Goal: Task Accomplishment & Management: Manage account settings

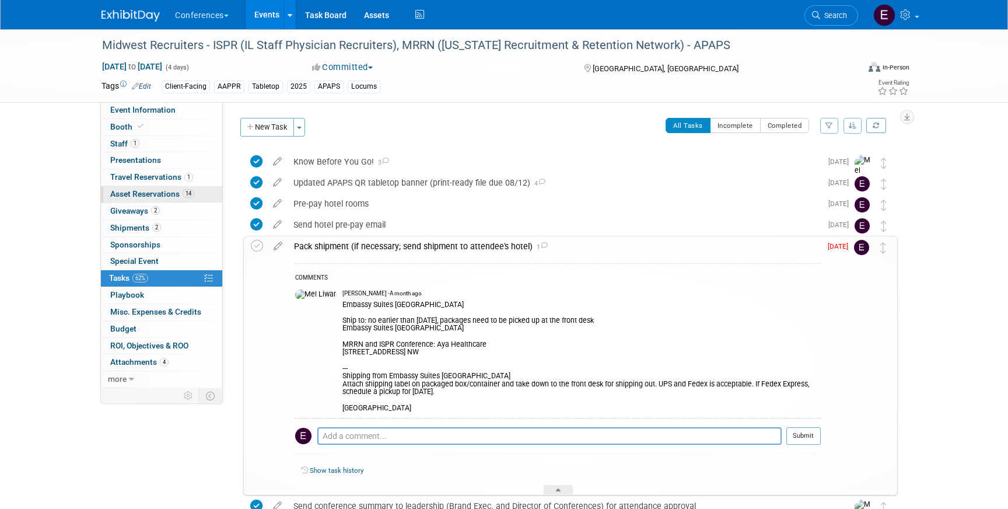
click at [162, 192] on span "Asset Reservations 14" at bounding box center [152, 193] width 84 height 9
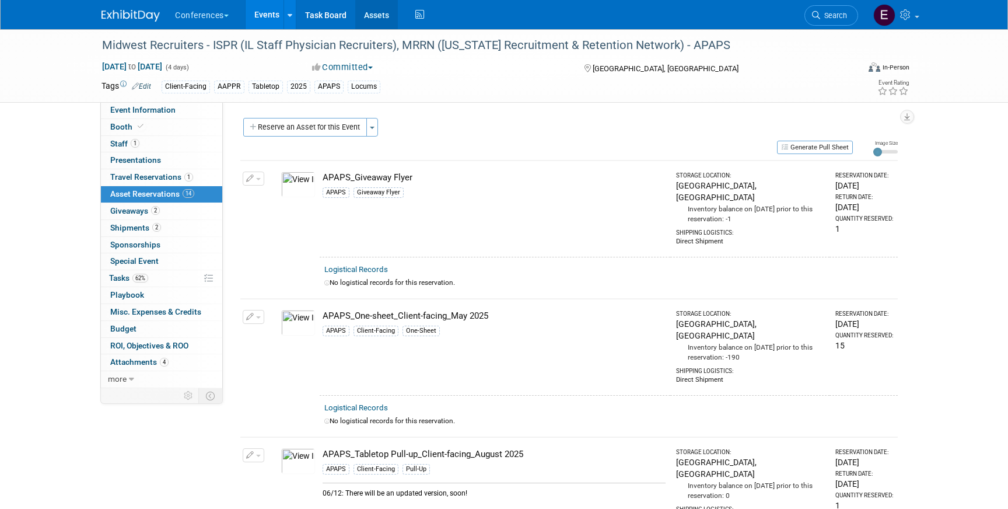
click at [369, 15] on link "Assets" at bounding box center [376, 14] width 43 height 29
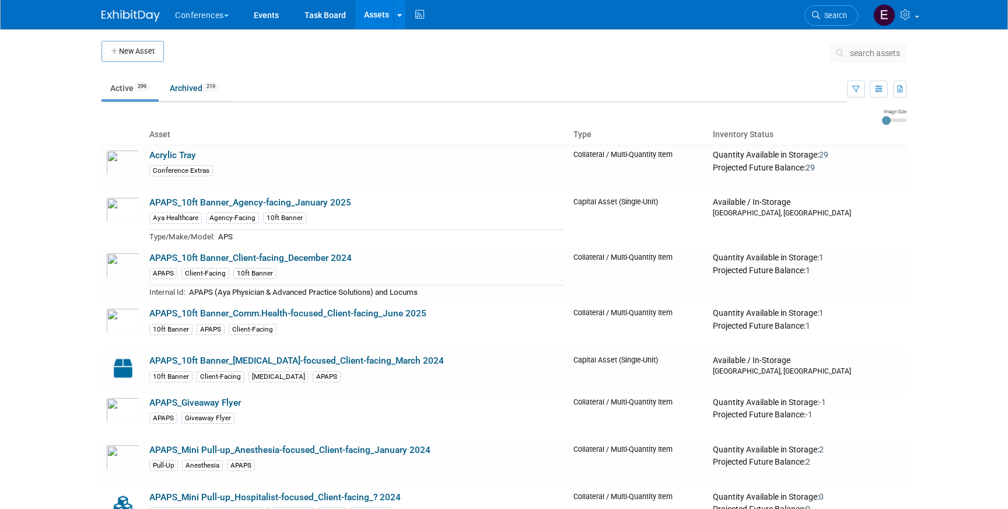
click at [857, 49] on span "search assets" at bounding box center [875, 52] width 50 height 9
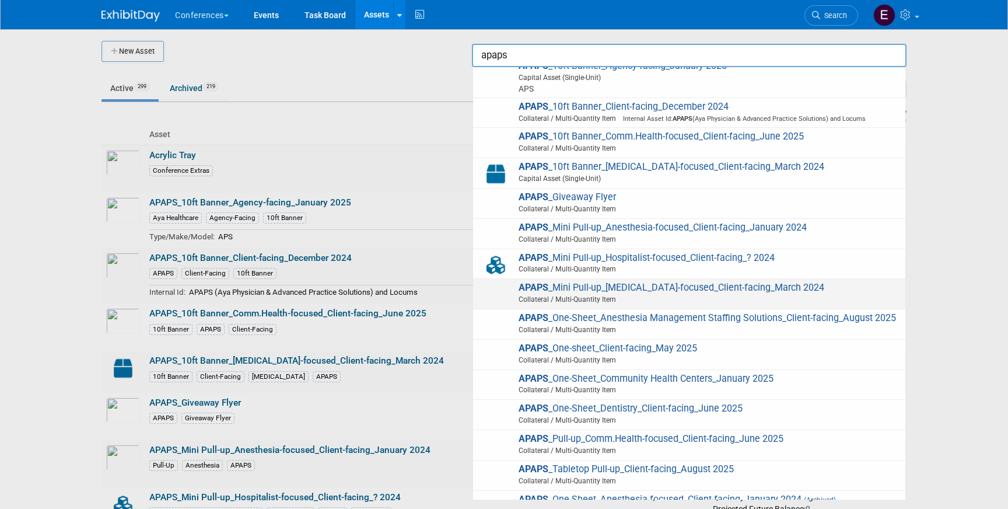
scroll to position [11, 0]
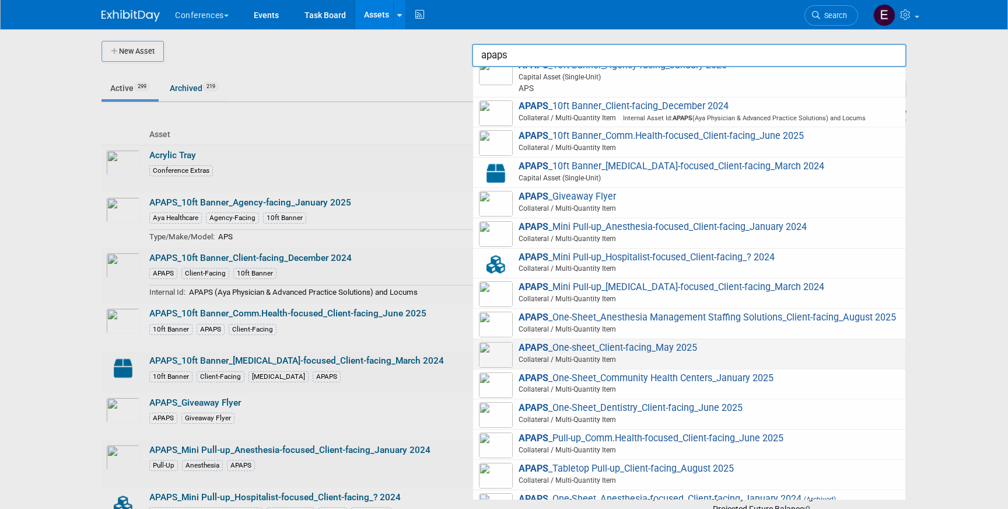
click at [748, 354] on span "Collateral / Multi-Quantity Item" at bounding box center [691, 359] width 417 height 11
type input "APAPS_One-sheet_Client-facing_May 2025"
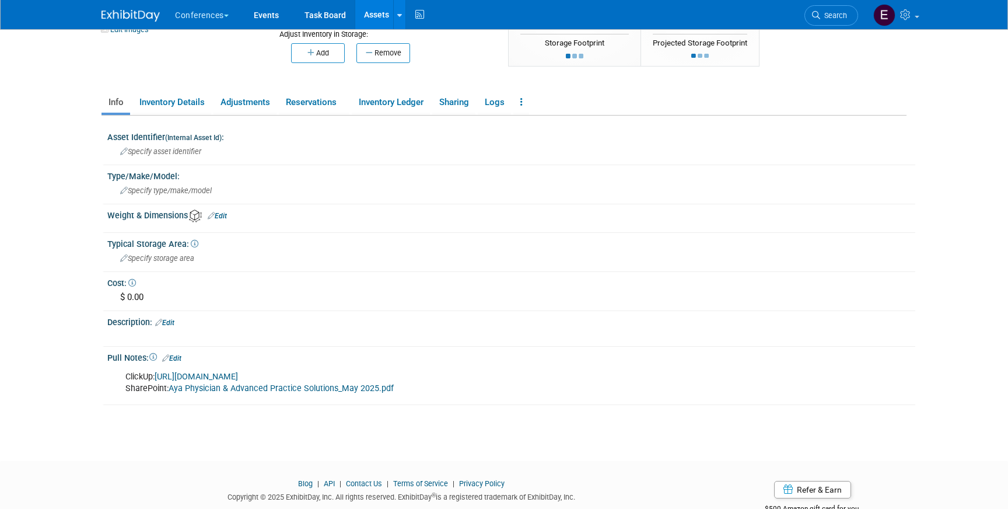
scroll to position [154, 0]
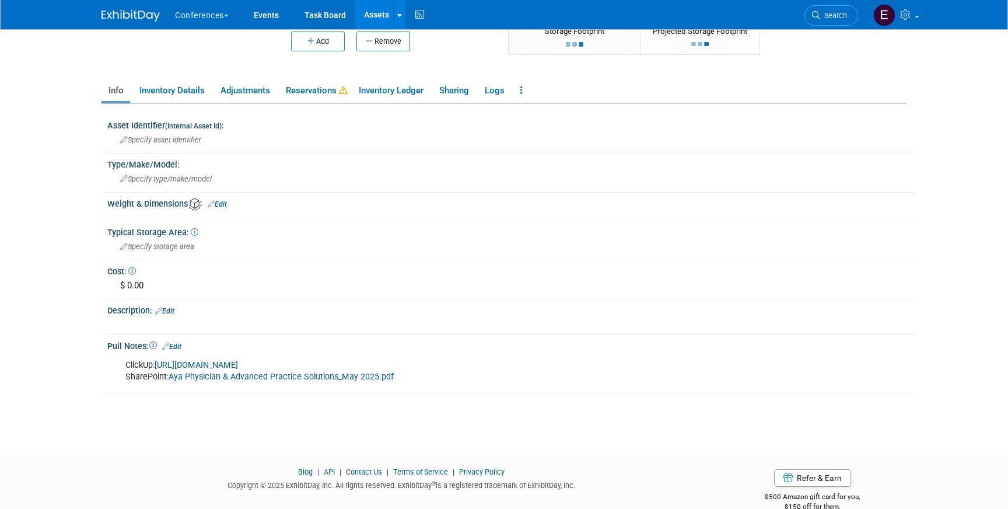
click at [227, 377] on link "Aya Physician & Advanced Practice Solutions_May 2025.pdf" at bounding box center [281, 377] width 225 height 10
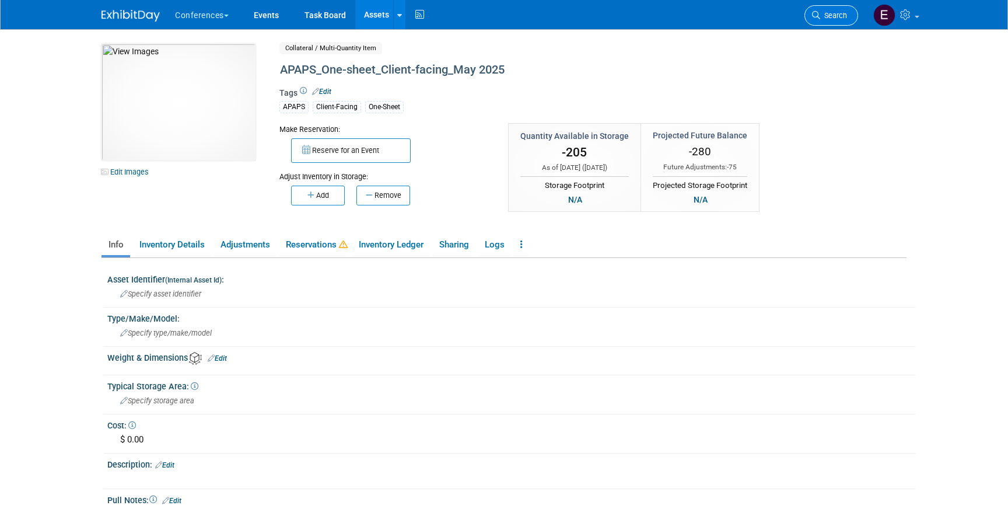
click at [816, 16] on icon at bounding box center [816, 15] width 8 height 8
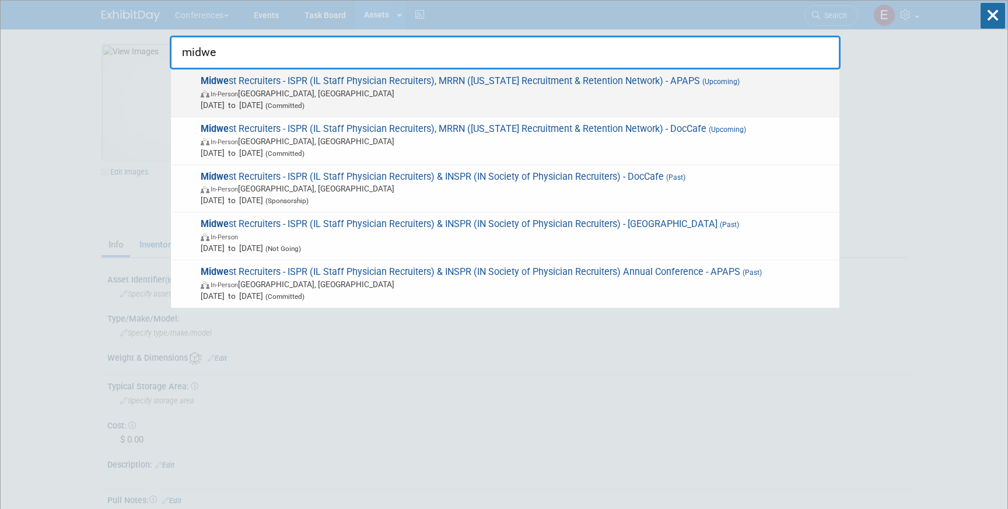
type input "midwe"
click at [588, 78] on span "Midwe st Recruiters - ISPR (IL Staff Physician Recruiters), MRRN (Michigan Recr…" at bounding box center [515, 93] width 637 height 36
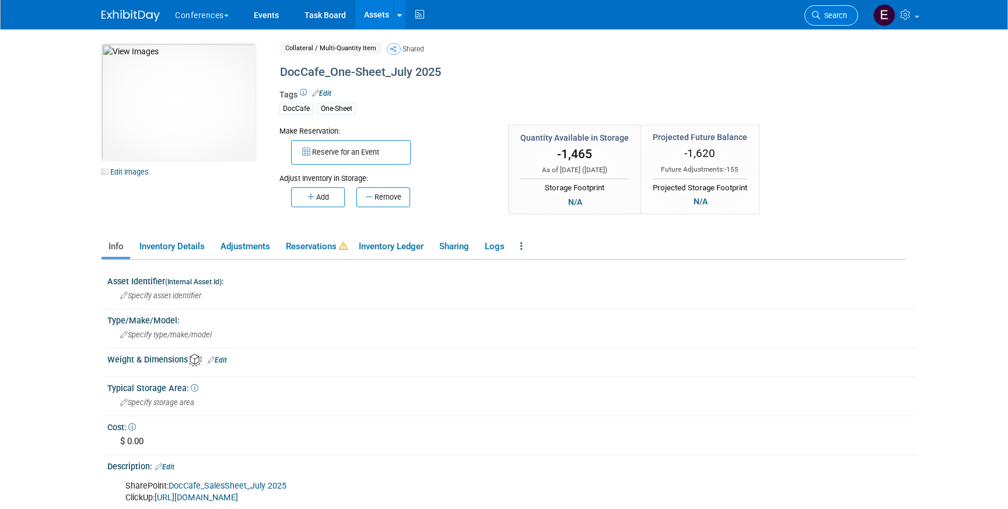
click at [836, 19] on span "Search" at bounding box center [833, 15] width 27 height 9
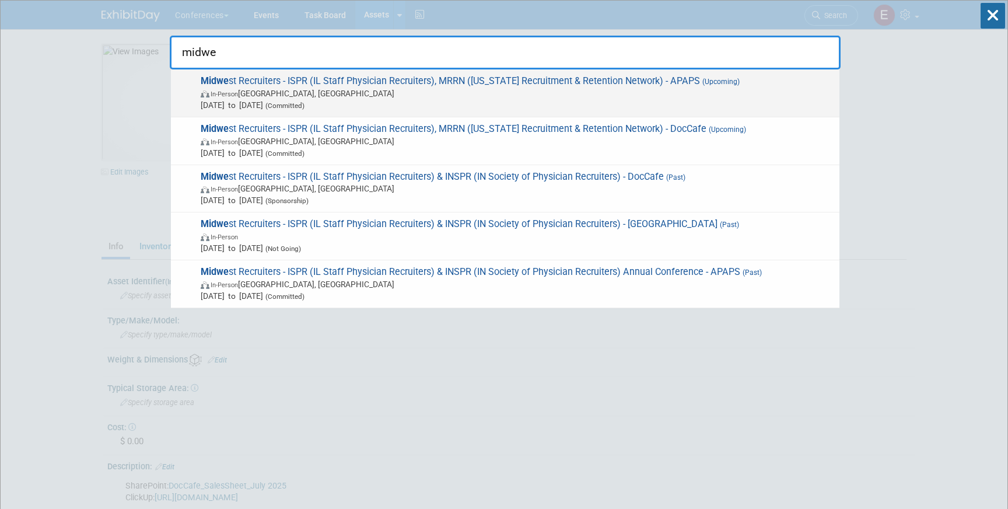
type input "midwe"
click at [665, 92] on span "In-Person Grand Rapids, MI" at bounding box center [517, 94] width 633 height 12
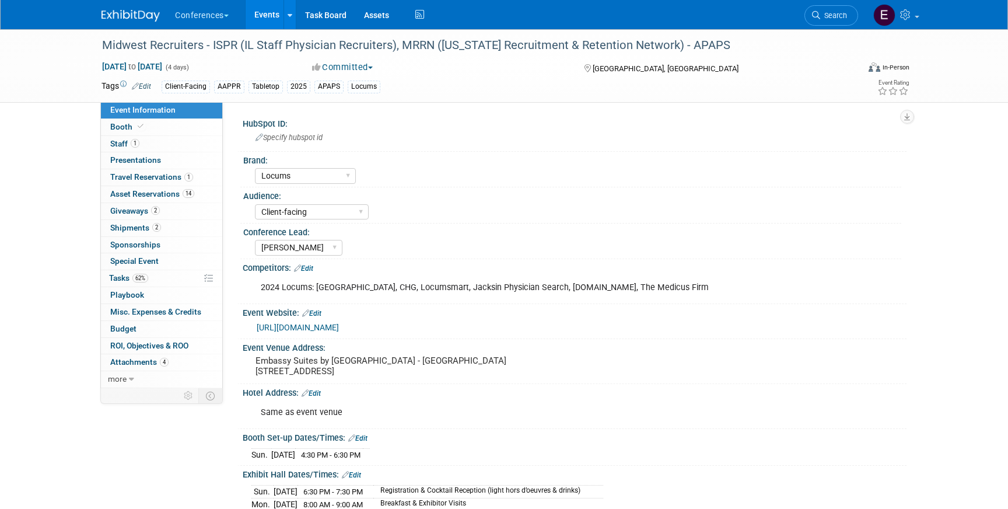
select select "Locums"
select select "Client-facing"
select select "[PERSON_NAME]"
click at [148, 190] on span "Asset Reservations 14" at bounding box center [152, 193] width 84 height 9
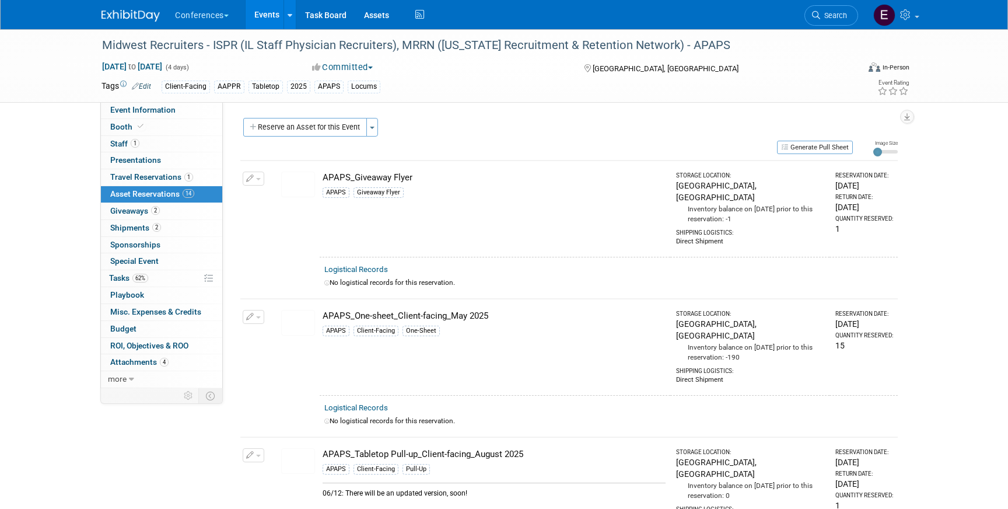
scroll to position [67, 0]
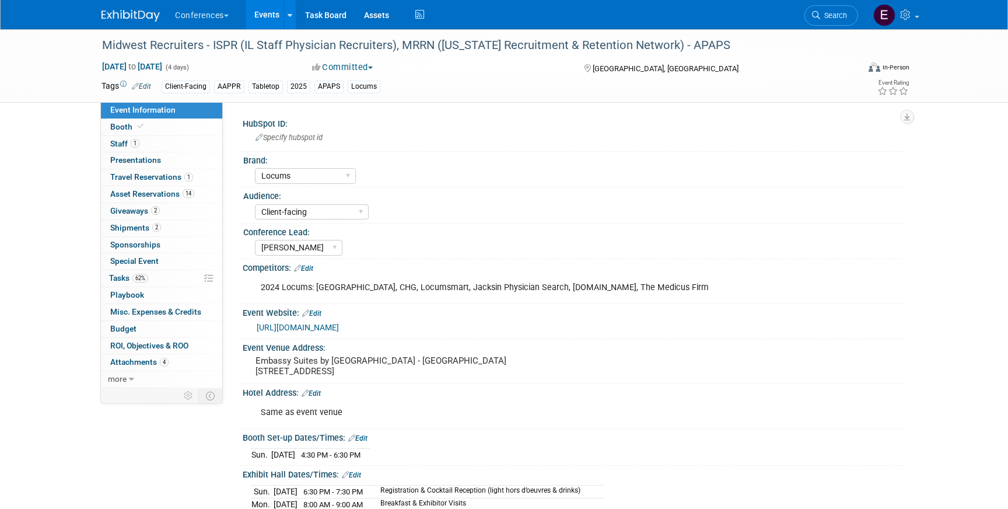
select select "Locums"
select select "Client-facing"
select select "[PERSON_NAME]"
click at [148, 268] on link "Special Event" at bounding box center [161, 261] width 121 height 16
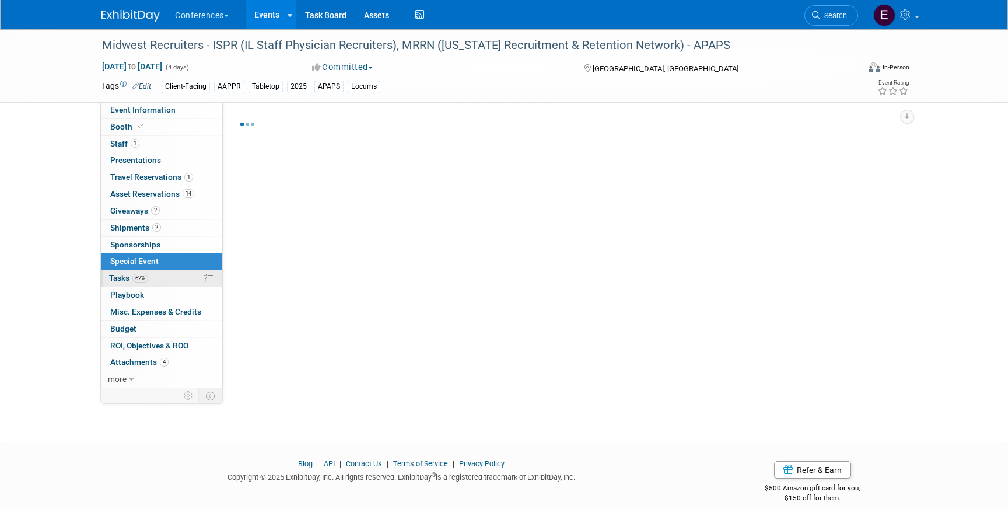
click at [149, 274] on link "62% Tasks 62%" at bounding box center [161, 278] width 121 height 16
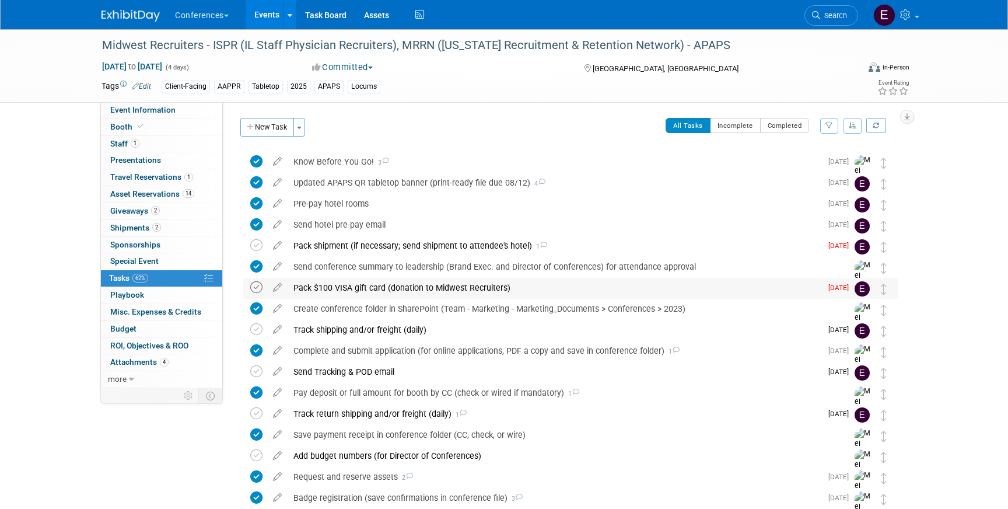
click at [256, 288] on icon at bounding box center [256, 287] width 12 height 12
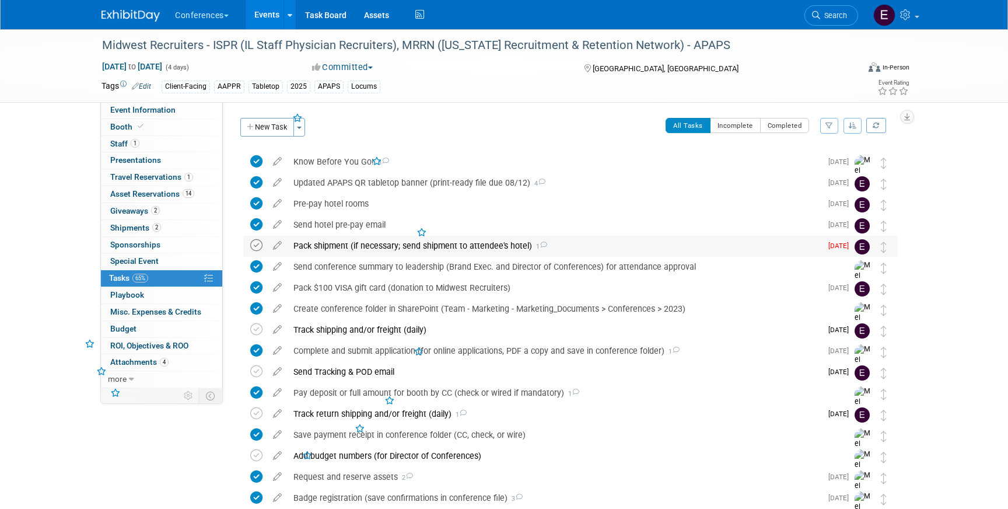
click at [253, 245] on icon at bounding box center [256, 245] width 12 height 12
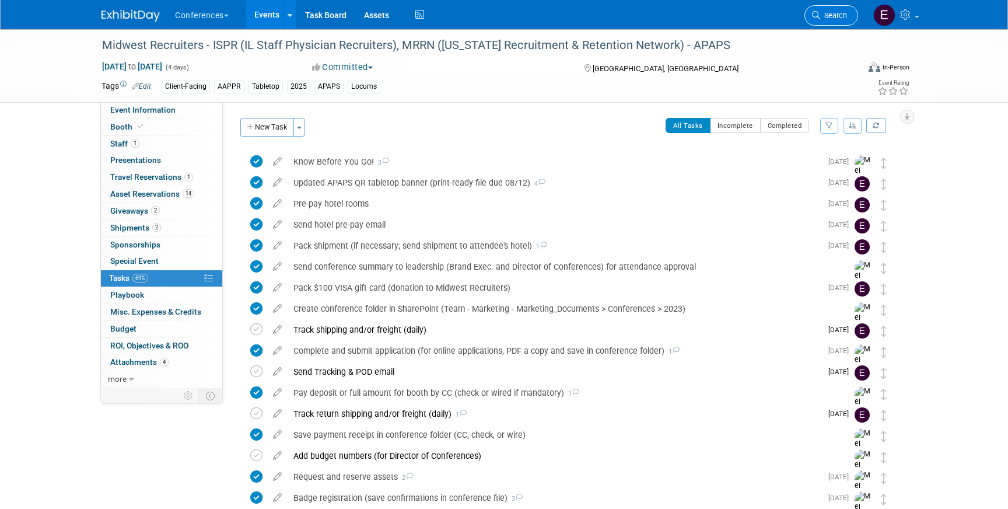
click at [819, 22] on link "Search" at bounding box center [832, 15] width 54 height 20
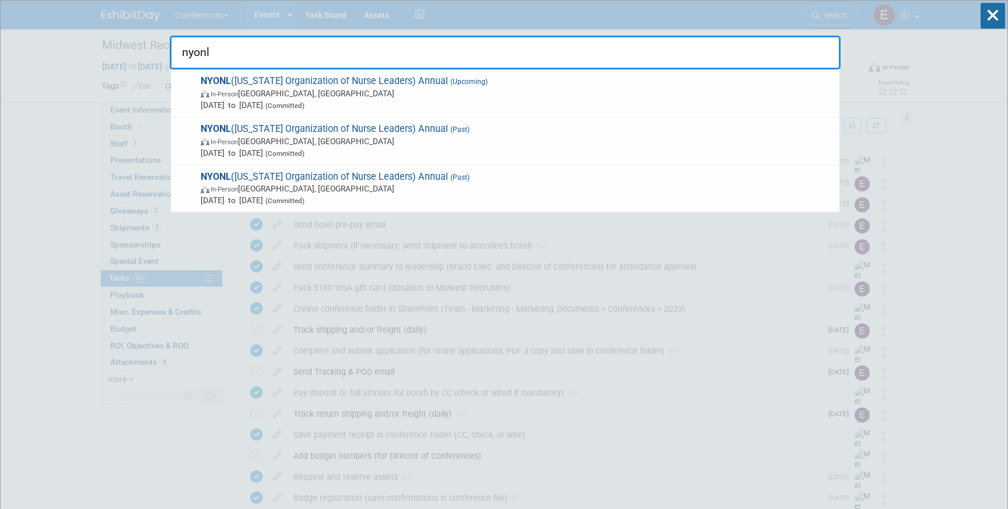
type input "nyonl"
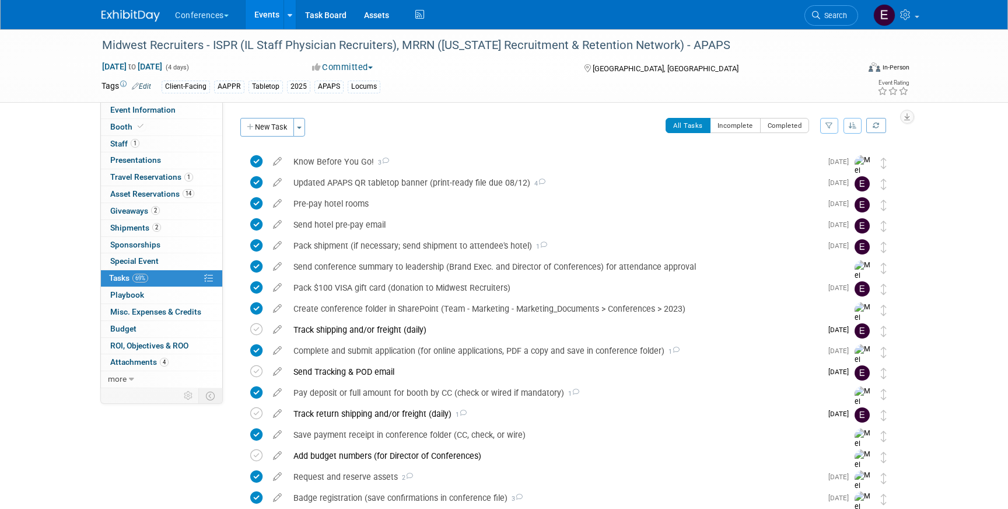
click at [115, 24] on div "Conferences Explore: My Workspaces 2 Go to Workspace: Conferences Marketing Req…" at bounding box center [504, 14] width 805 height 29
click at [118, 11] on img at bounding box center [131, 16] width 58 height 12
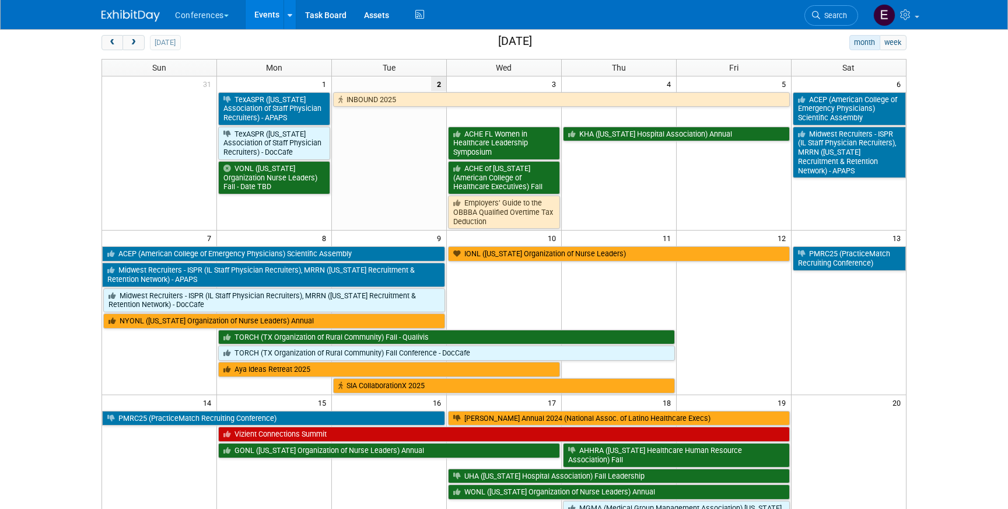
scroll to position [48, 0]
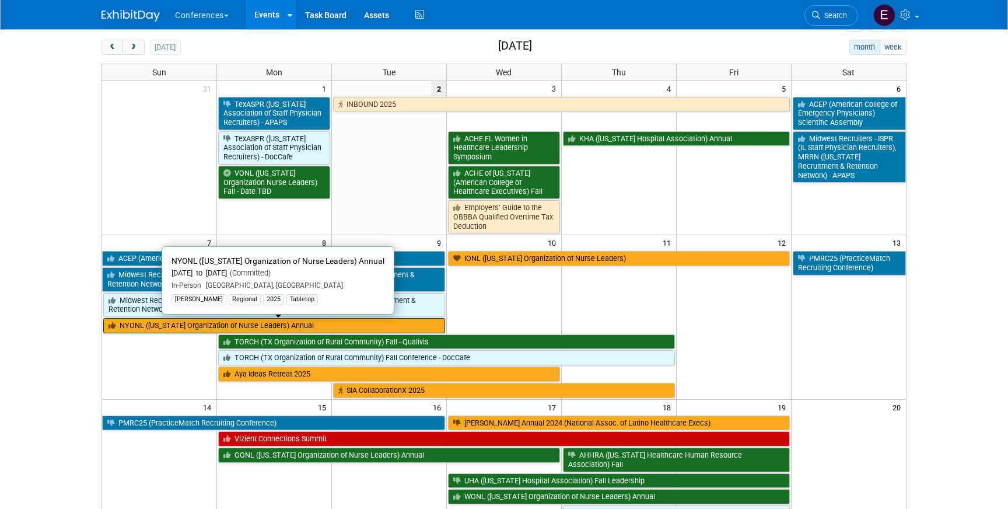
click at [188, 329] on link "NYONL ([US_STATE] Organization of Nurse Leaders) Annual" at bounding box center [274, 325] width 342 height 15
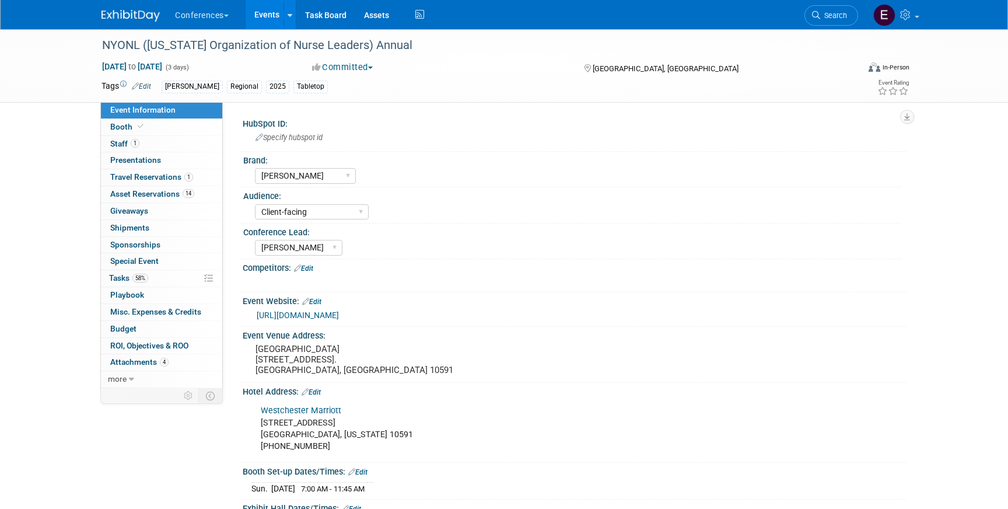
select select "[PERSON_NAME]"
select select "Client-facing"
select select "[PERSON_NAME]"
click at [155, 204] on link "0 Giveaways 0" at bounding box center [161, 211] width 121 height 16
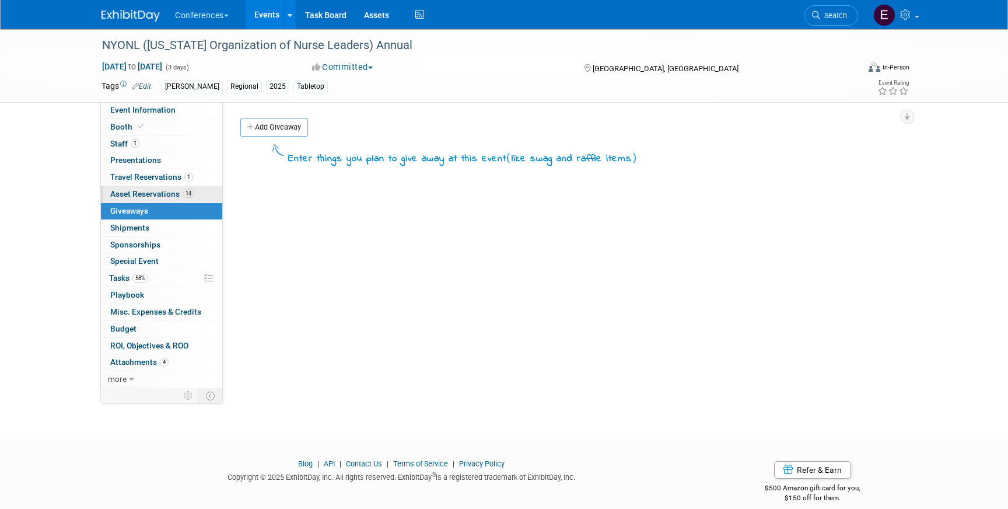
click at [161, 191] on span "Asset Reservations 14" at bounding box center [152, 193] width 84 height 9
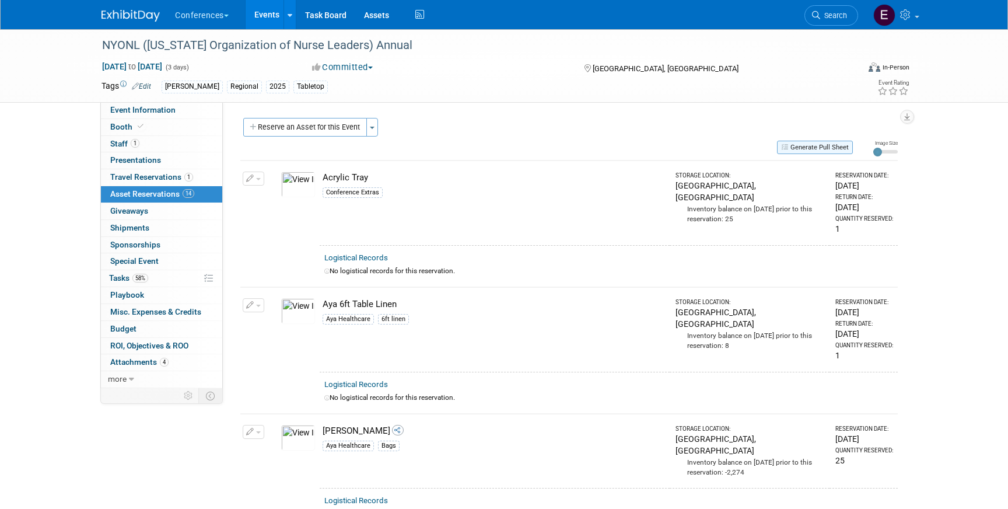
click at [826, 146] on button "Generate Pull Sheet" at bounding box center [815, 147] width 76 height 13
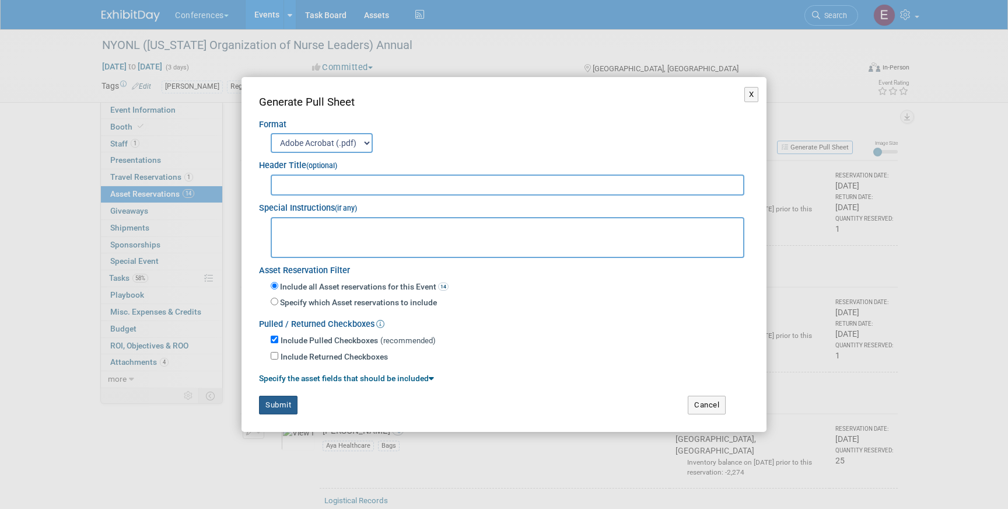
click at [287, 404] on button "Submit" at bounding box center [278, 405] width 39 height 19
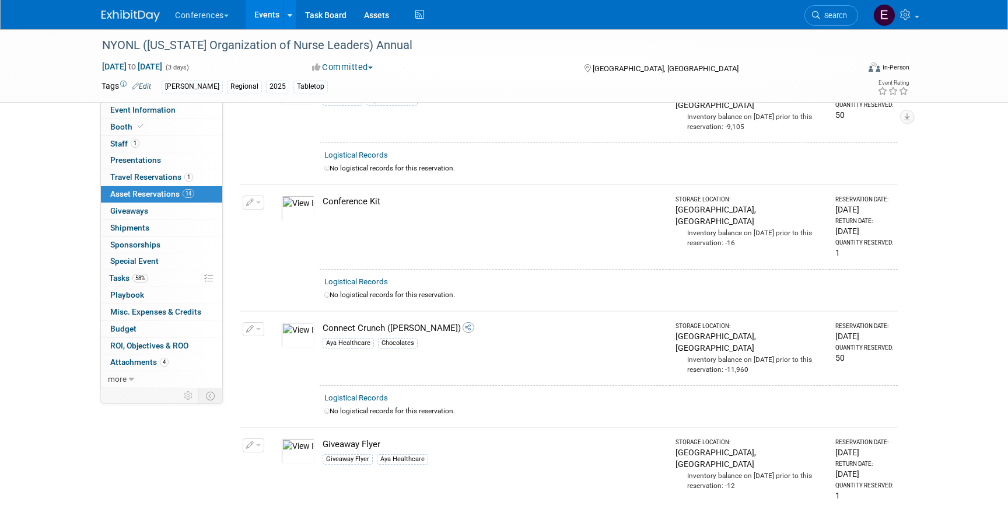
scroll to position [949, 0]
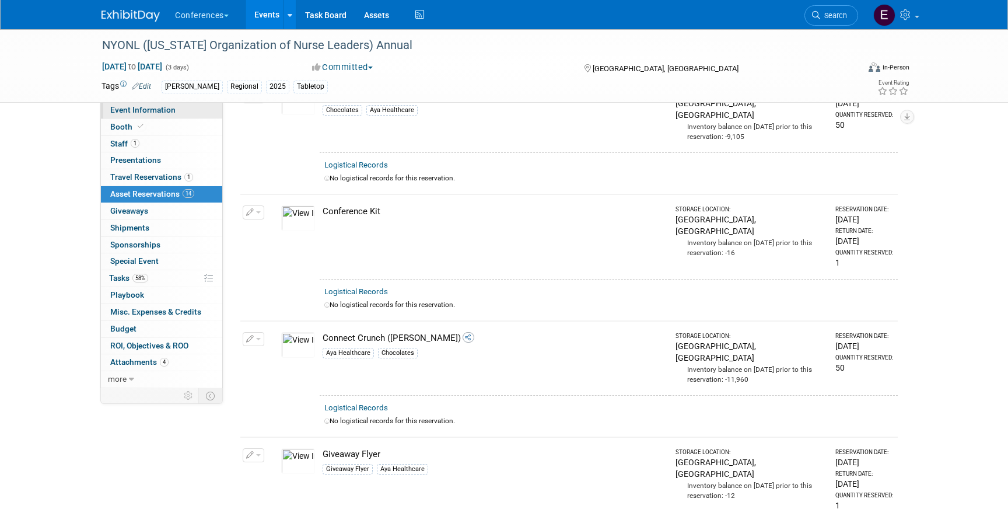
click at [110, 113] on span "Event Information" at bounding box center [142, 109] width 65 height 9
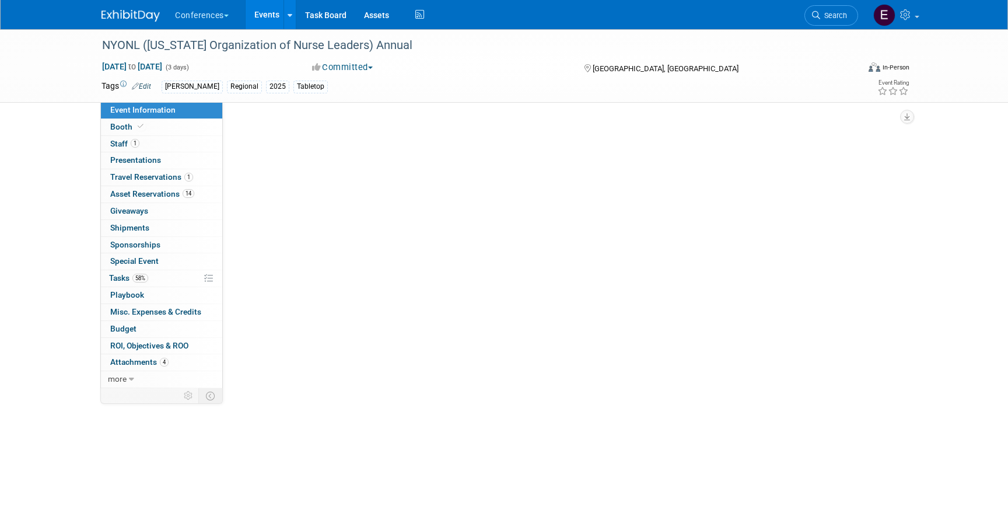
scroll to position [0, 0]
select select "[PERSON_NAME]"
select select "Client-facing"
select select "[PERSON_NAME]"
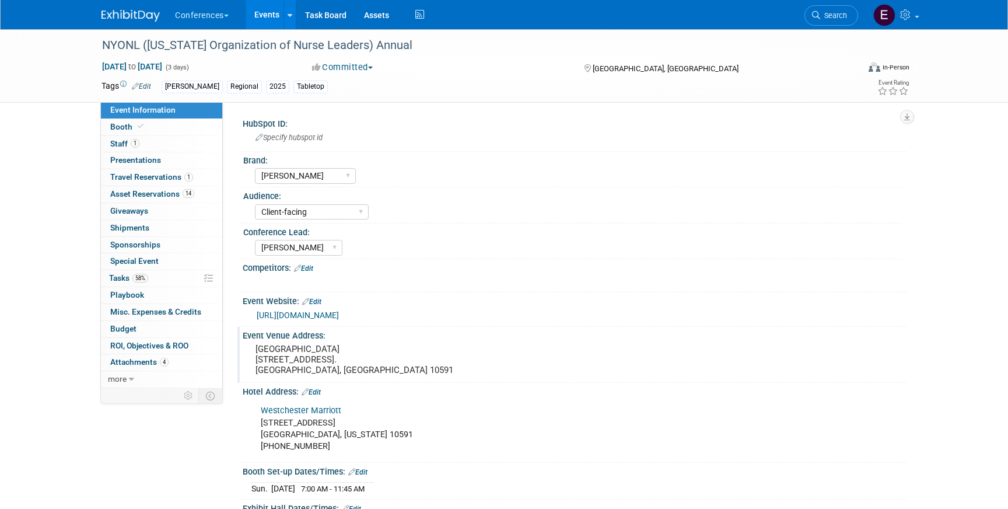
scroll to position [336, 0]
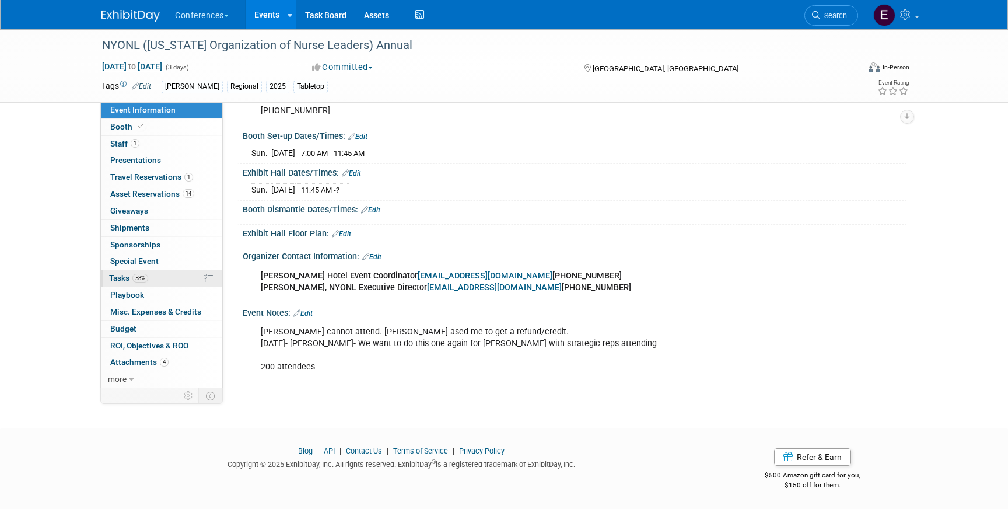
click at [123, 280] on span "Tasks 58%" at bounding box center [128, 277] width 39 height 9
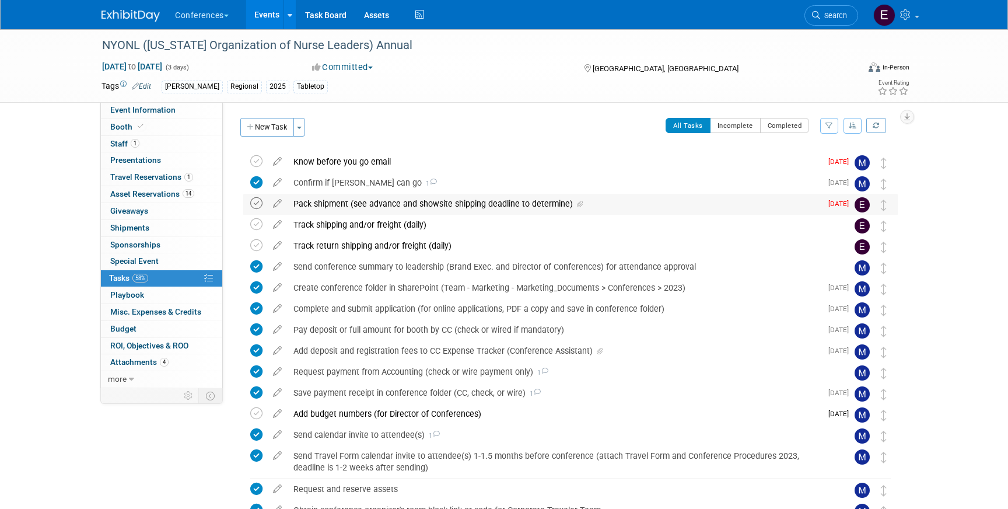
click at [260, 201] on icon at bounding box center [256, 203] width 12 height 12
click at [351, 202] on div "Pack shipment (see advance and showsite shipping deadline to determine)" at bounding box center [555, 204] width 534 height 20
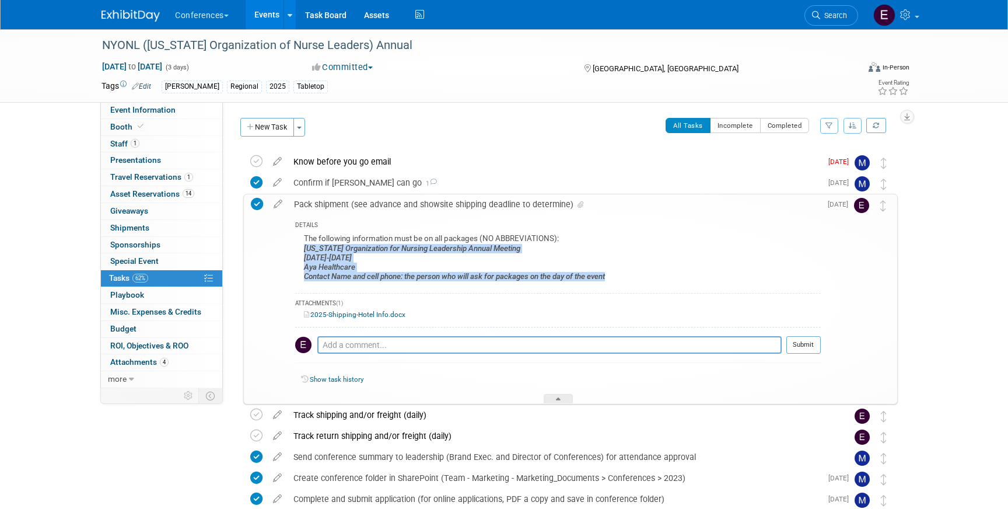
drag, startPoint x: 301, startPoint y: 249, endPoint x: 652, endPoint y: 285, distance: 353.1
click at [653, 285] on div "The following information must be on all packages (NO ABBREVIATIONS): [US_STATE…" at bounding box center [558, 258] width 526 height 55
copy div "[US_STATE] Organization for Nursing Leadership Annual Meeting [DATE]-[DATE] Aya…"
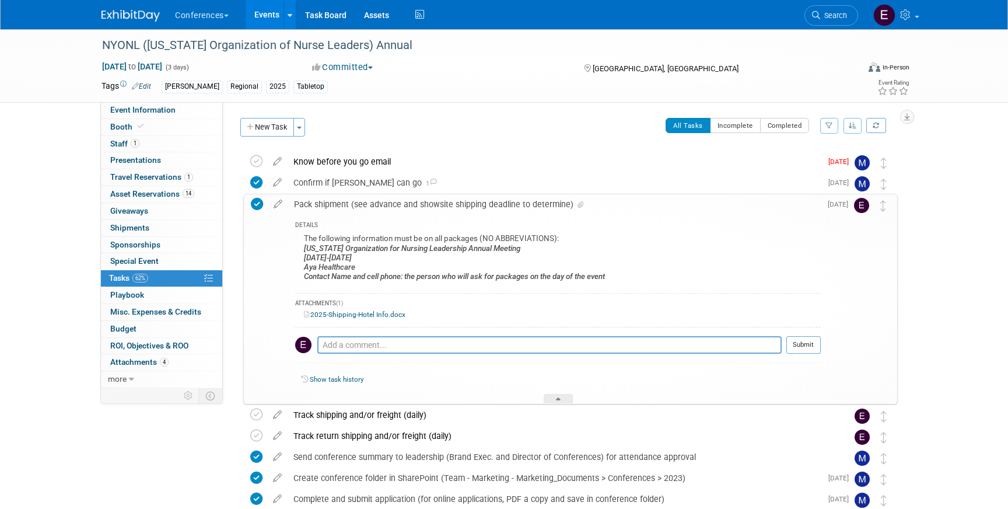
click at [332, 316] on link "2025-Shipping-Hotel Info.docx" at bounding box center [355, 314] width 102 height 8
click at [148, 138] on link "1 Staff 1" at bounding box center [161, 144] width 121 height 16
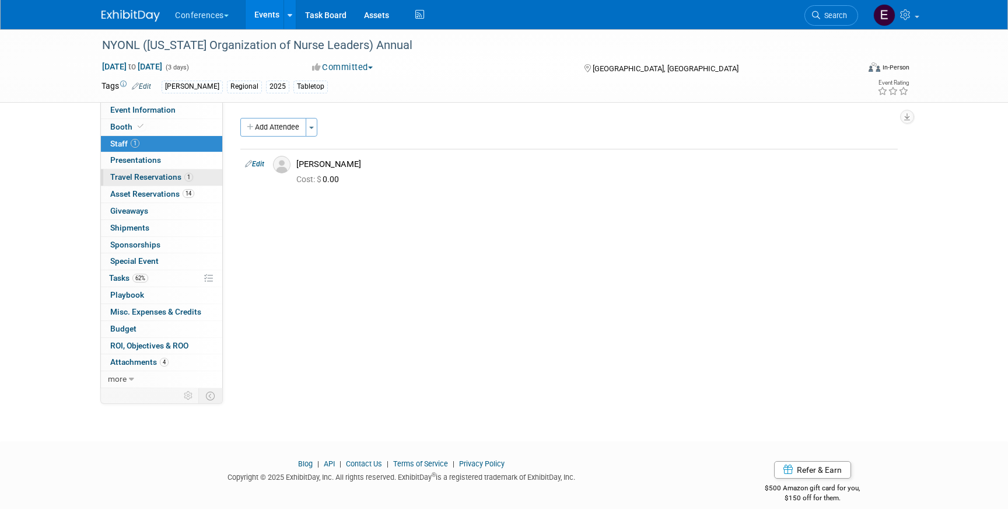
click at [204, 179] on link "1 Travel Reservations 1" at bounding box center [161, 177] width 121 height 16
